Goal: Browse casually

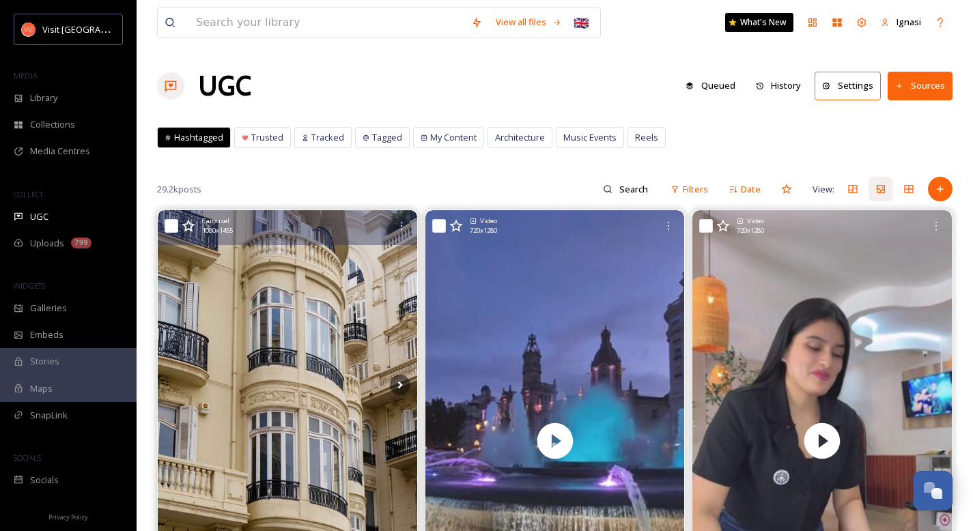
scroll to position [109, 0]
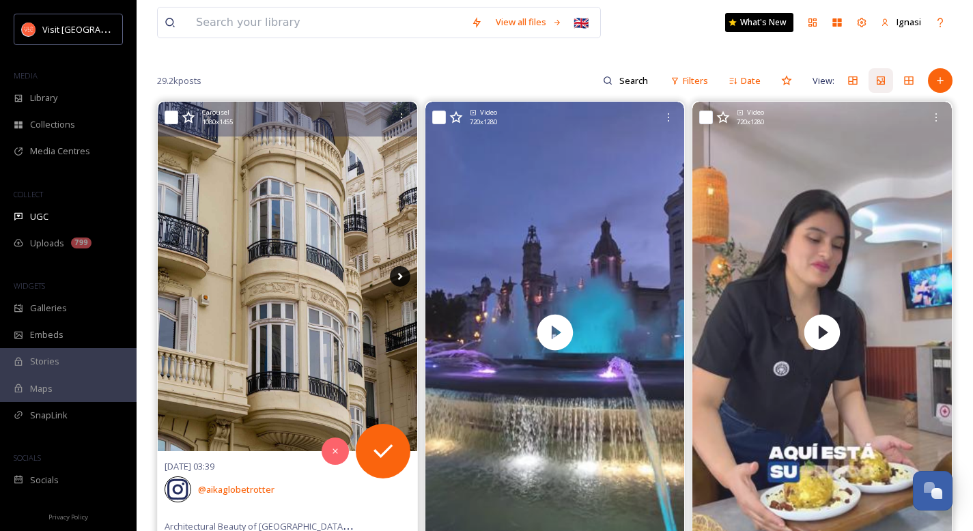
click at [405, 274] on icon at bounding box center [400, 276] width 20 height 20
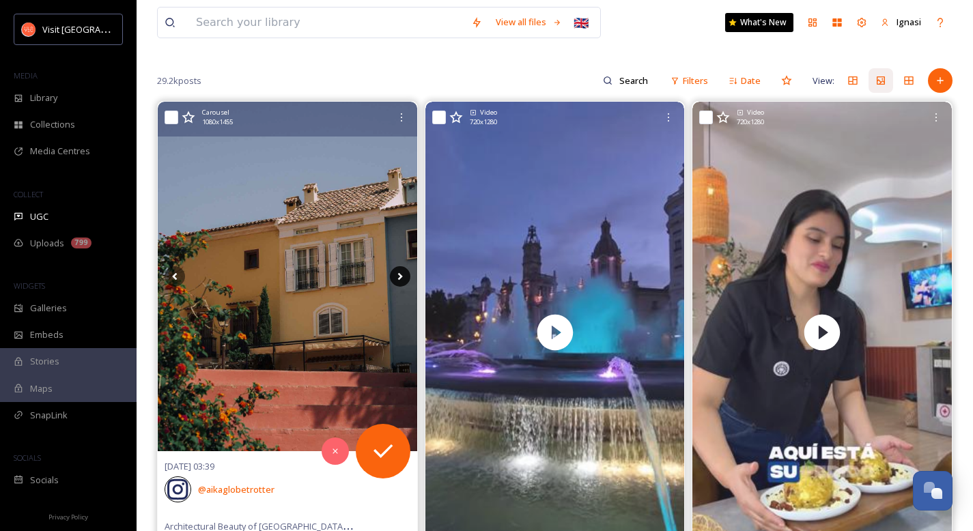
click at [397, 277] on icon at bounding box center [400, 276] width 20 height 20
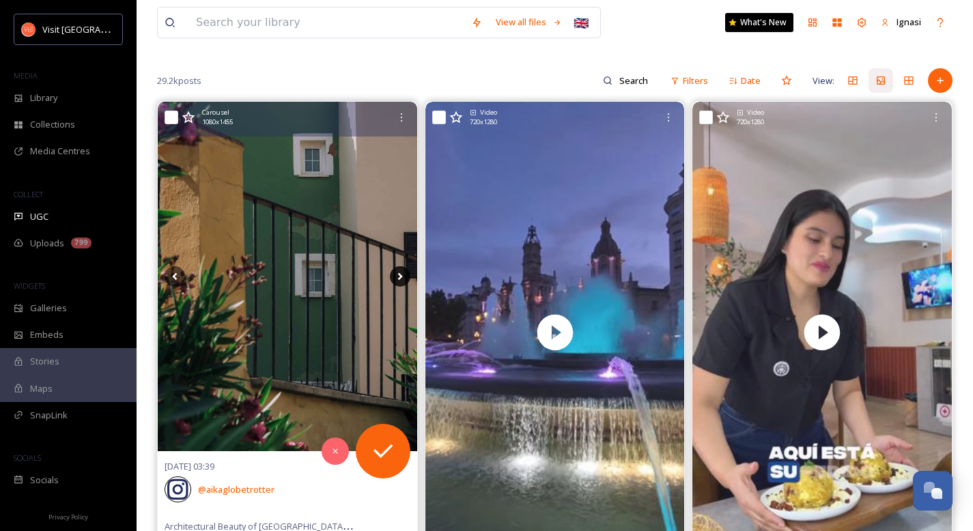
click at [397, 277] on icon at bounding box center [400, 276] width 20 height 20
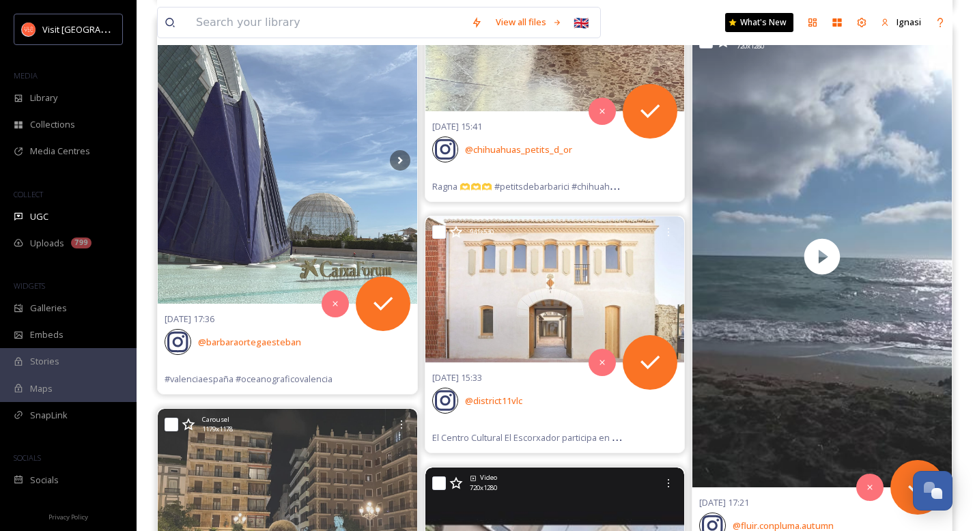
scroll to position [13115, 0]
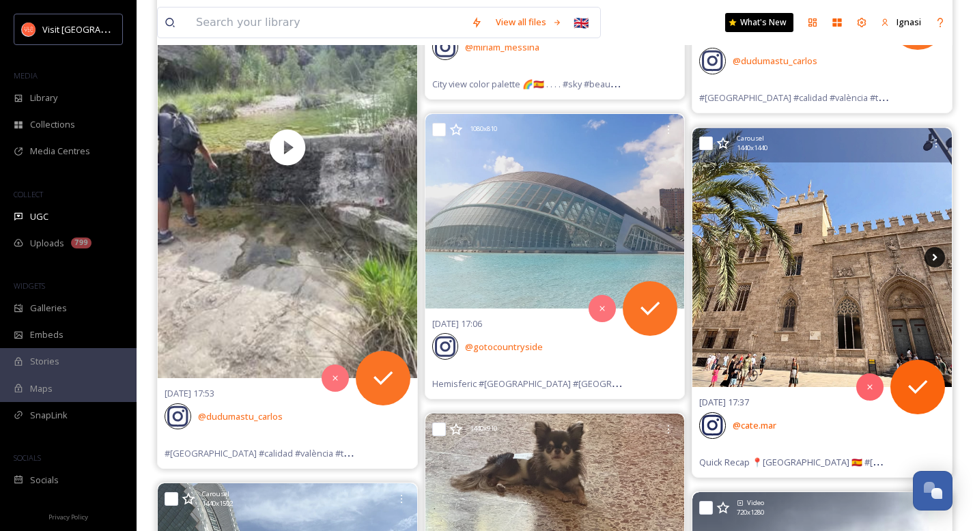
click at [931, 256] on icon at bounding box center [934, 257] width 20 height 20
click at [934, 259] on icon at bounding box center [934, 258] width 5 height 8
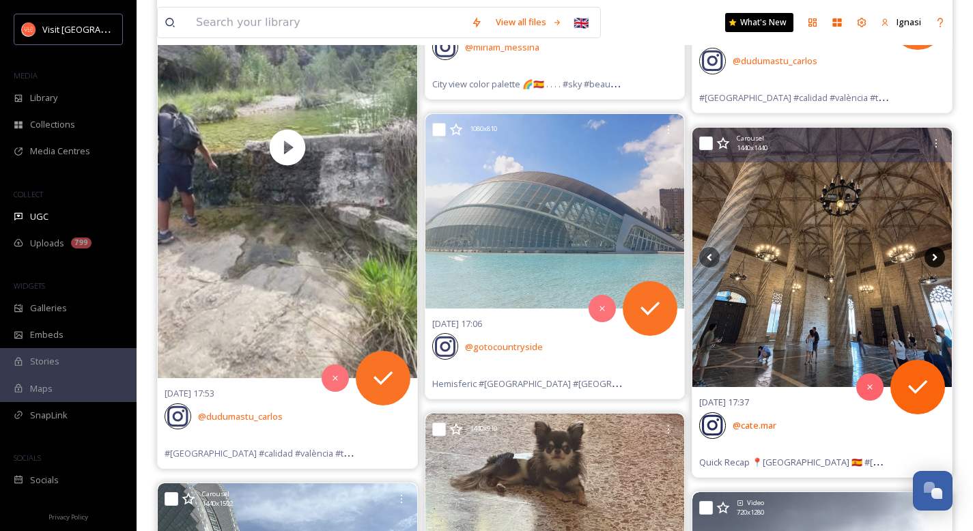
click at [934, 259] on icon at bounding box center [934, 258] width 5 height 8
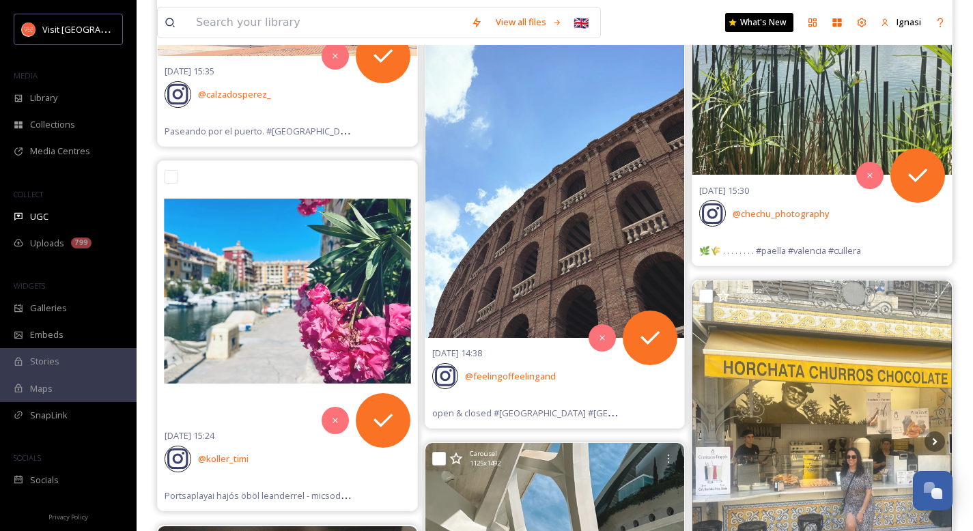
scroll to position [15632, 0]
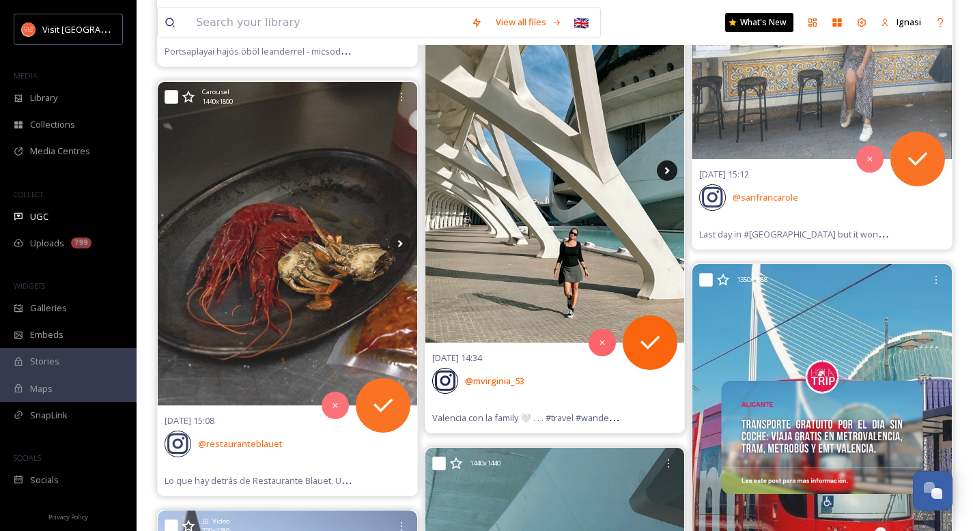
click at [668, 175] on icon at bounding box center [667, 170] width 20 height 20
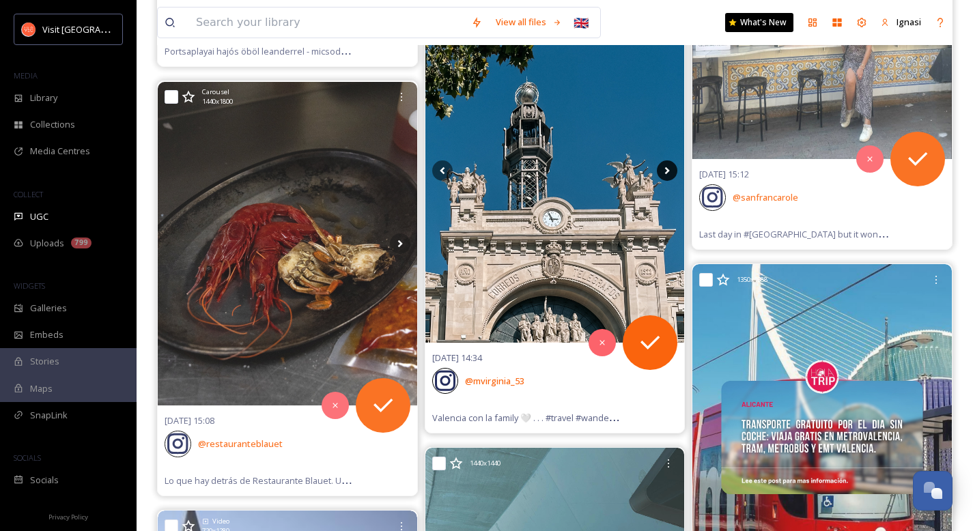
click at [668, 175] on icon at bounding box center [667, 170] width 20 height 20
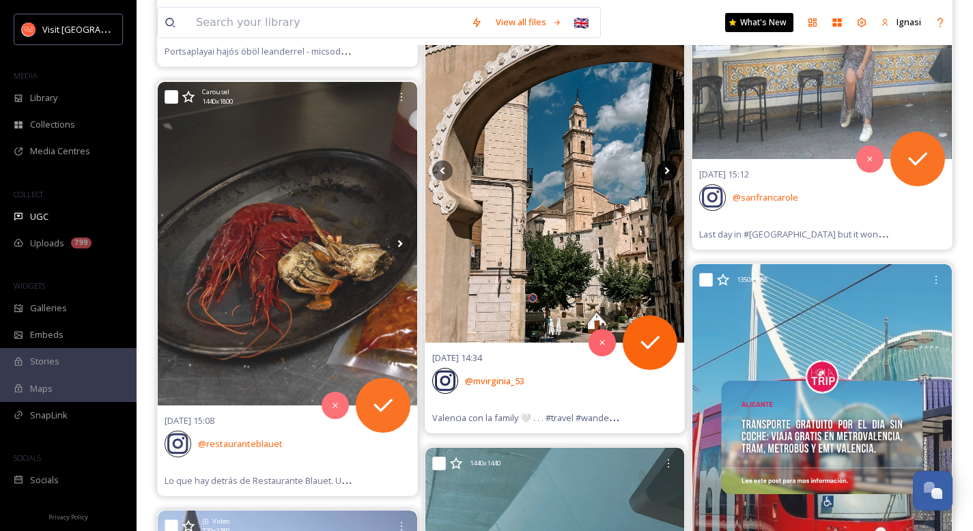
click at [668, 175] on icon at bounding box center [667, 170] width 20 height 20
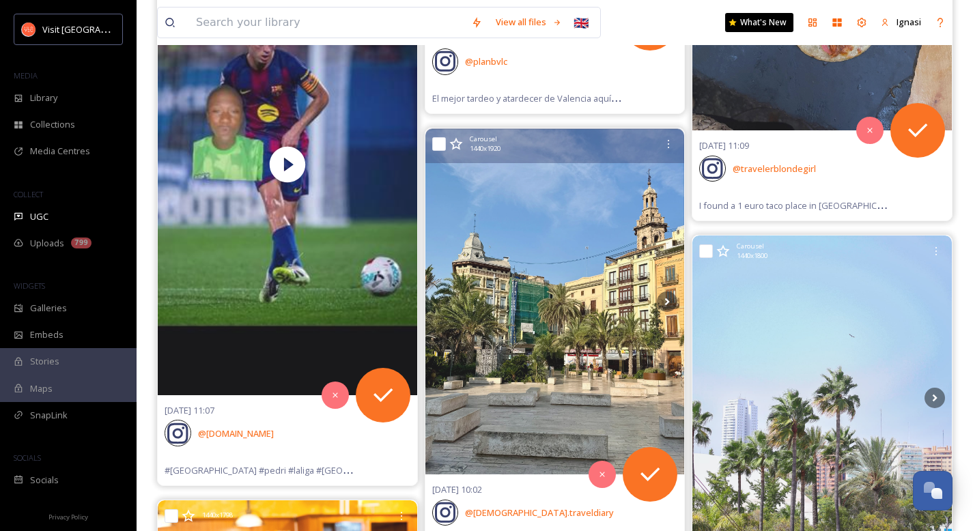
scroll to position [21602, 0]
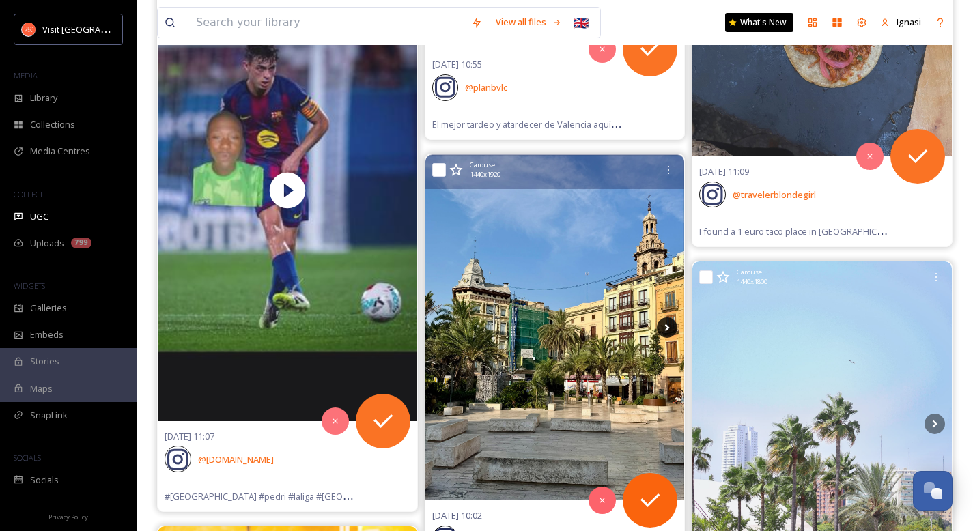
click at [663, 332] on icon at bounding box center [667, 327] width 20 height 20
click at [667, 332] on icon at bounding box center [667, 327] width 20 height 20
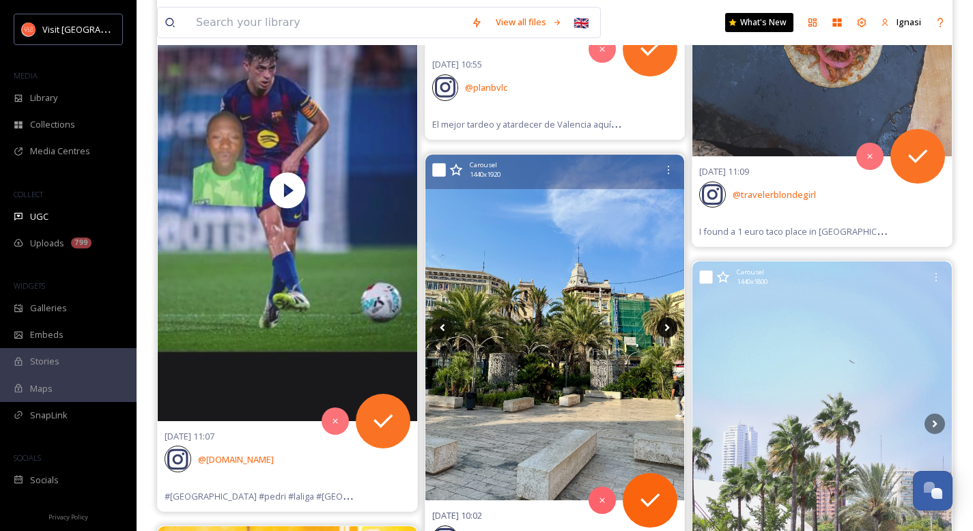
click at [668, 328] on icon at bounding box center [667, 328] width 5 height 8
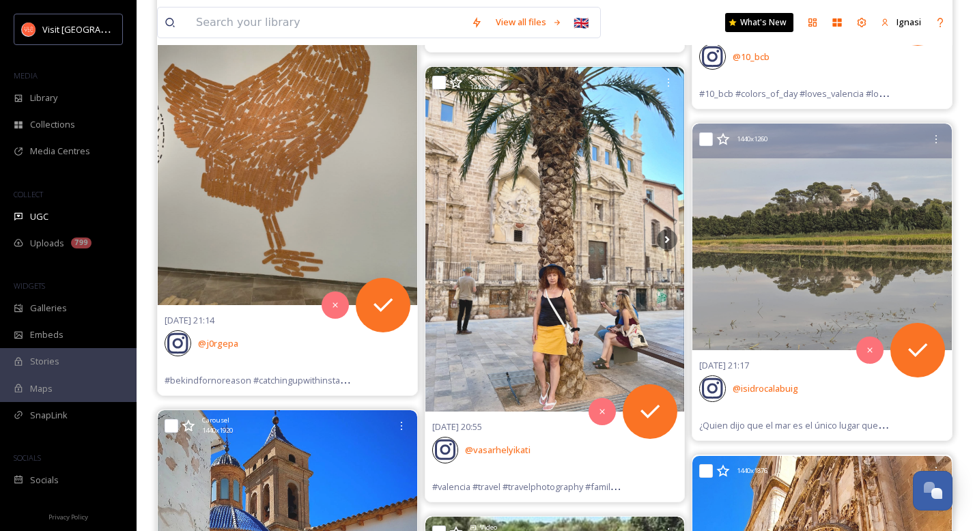
scroll to position [31498, 0]
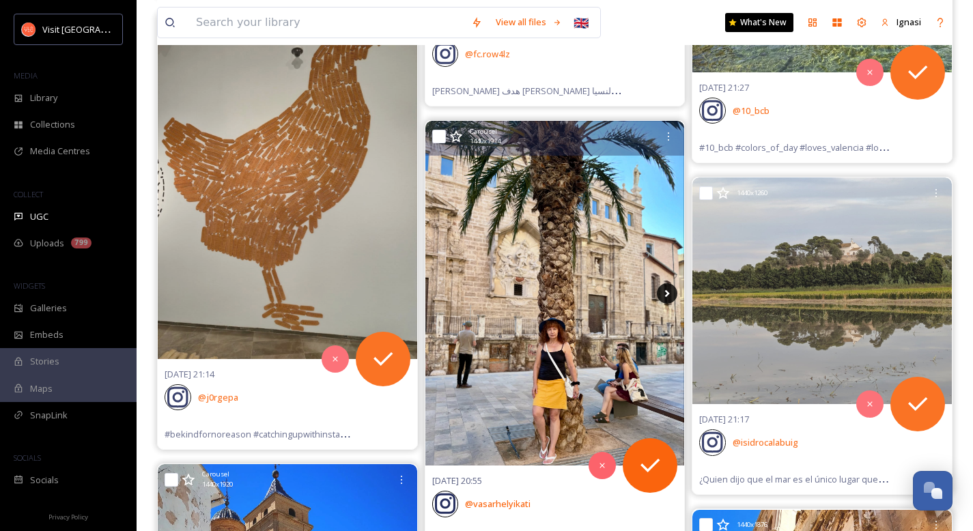
click at [668, 291] on icon at bounding box center [667, 293] width 20 height 20
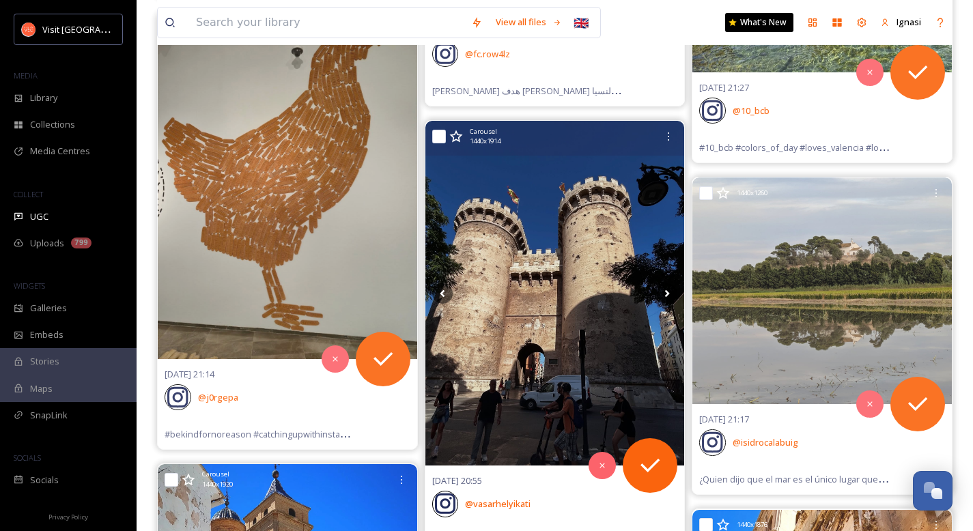
click at [667, 291] on icon at bounding box center [667, 293] width 5 height 8
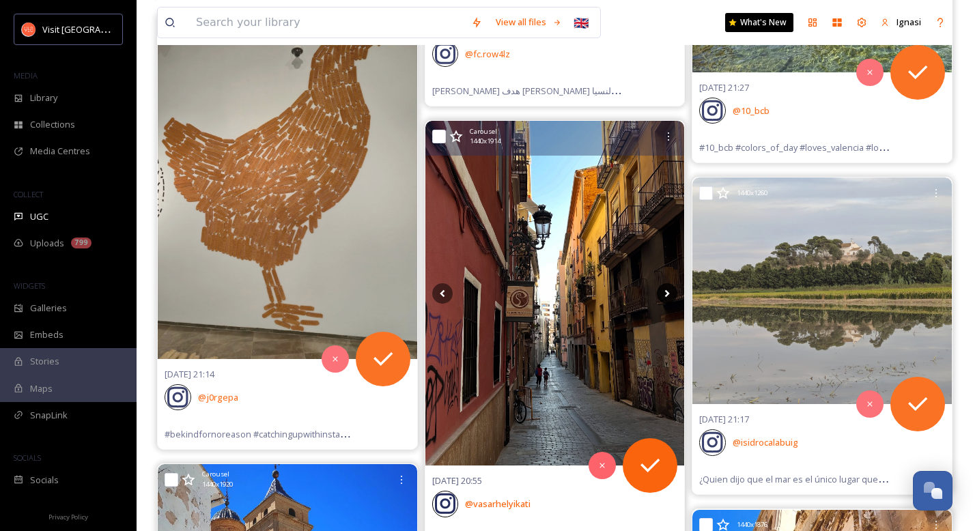
click at [667, 291] on icon at bounding box center [667, 293] width 5 height 8
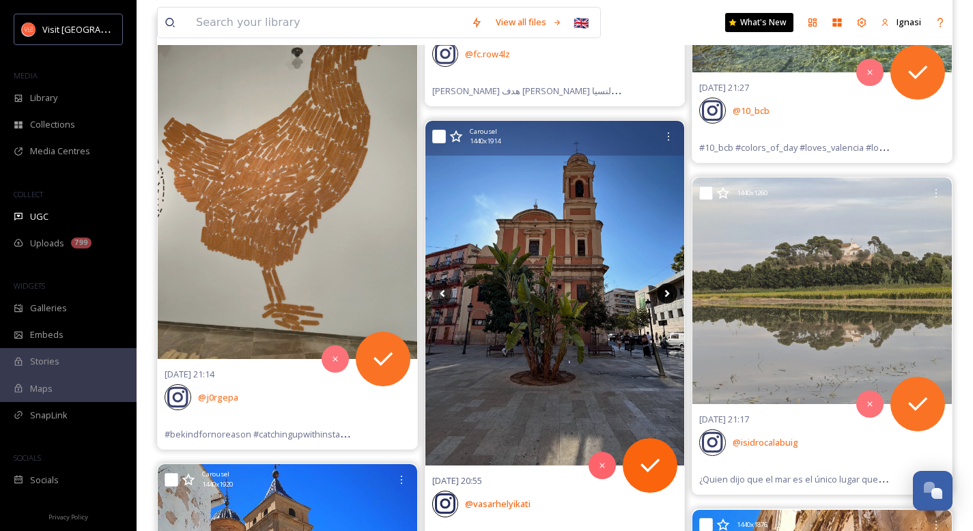
click at [667, 291] on icon at bounding box center [667, 293] width 5 height 8
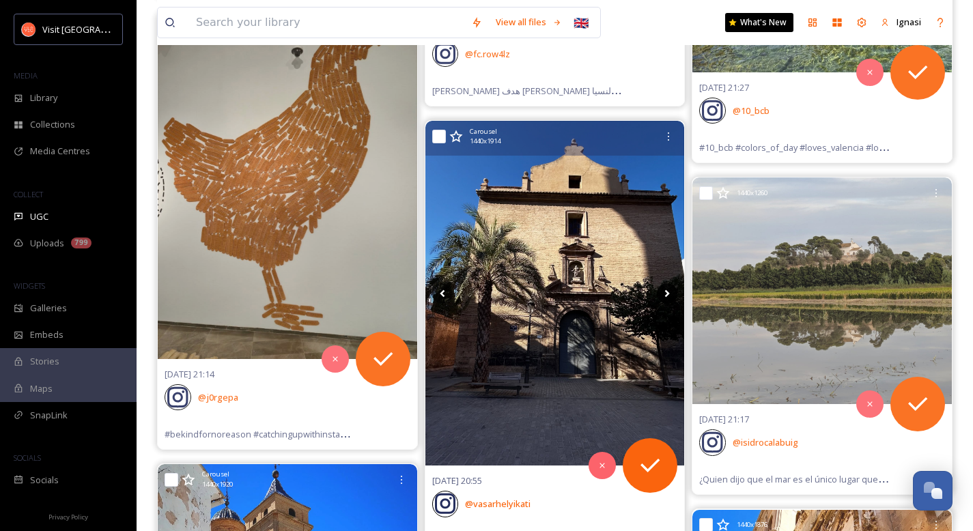
click at [667, 291] on icon at bounding box center [667, 293] width 5 height 8
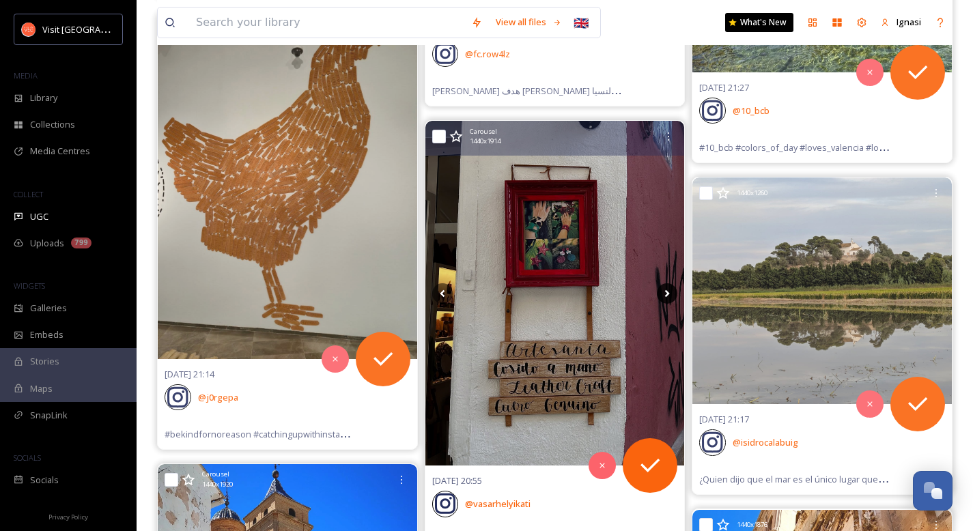
click at [667, 291] on icon at bounding box center [667, 293] width 5 height 8
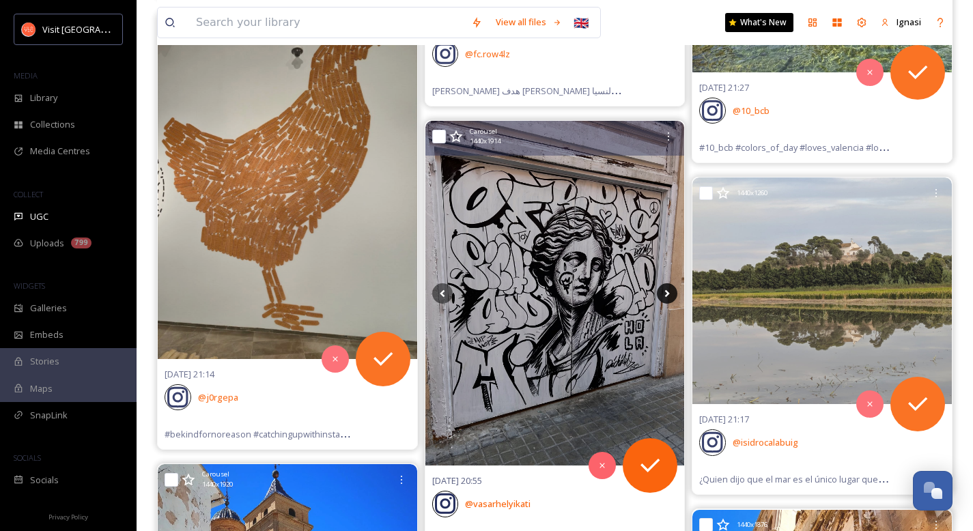
click at [667, 291] on icon at bounding box center [667, 293] width 5 height 8
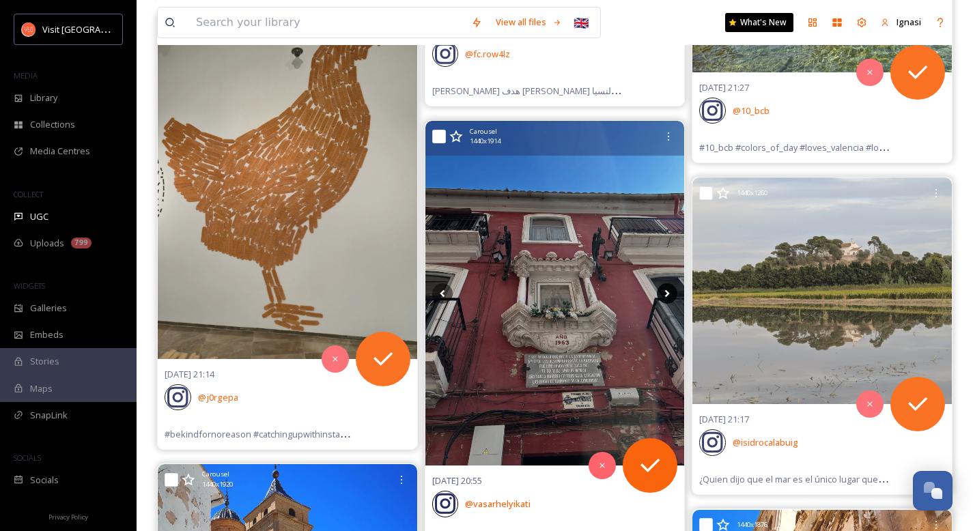
click at [667, 291] on icon at bounding box center [667, 293] width 5 height 8
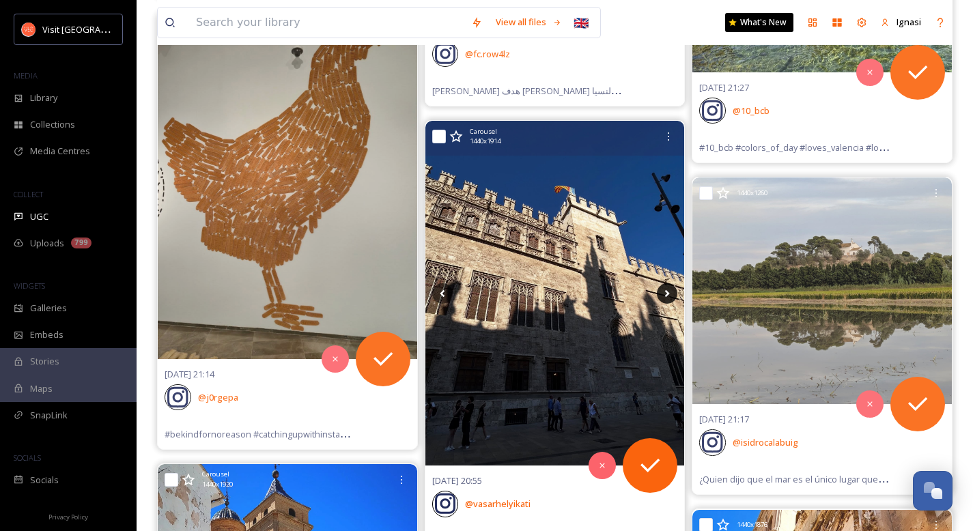
click at [667, 291] on icon at bounding box center [667, 293] width 5 height 8
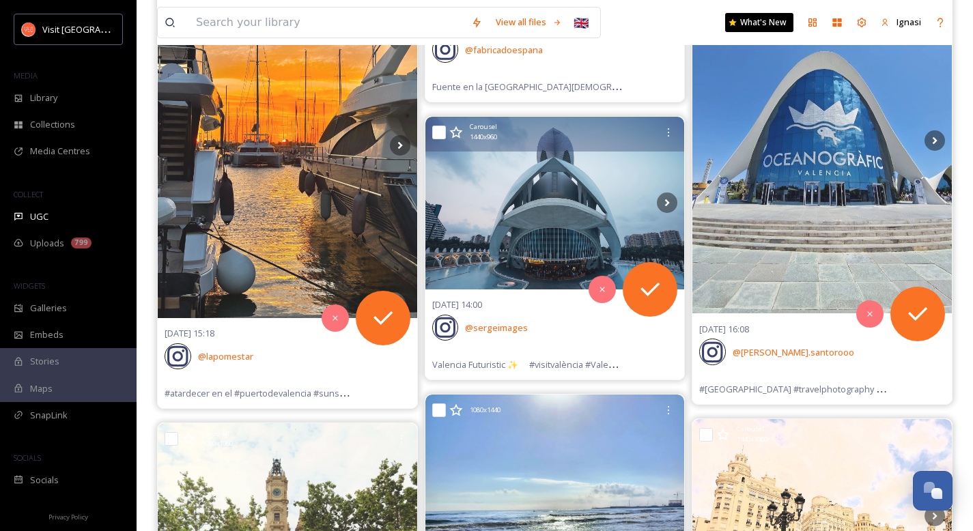
scroll to position [34840, 0]
